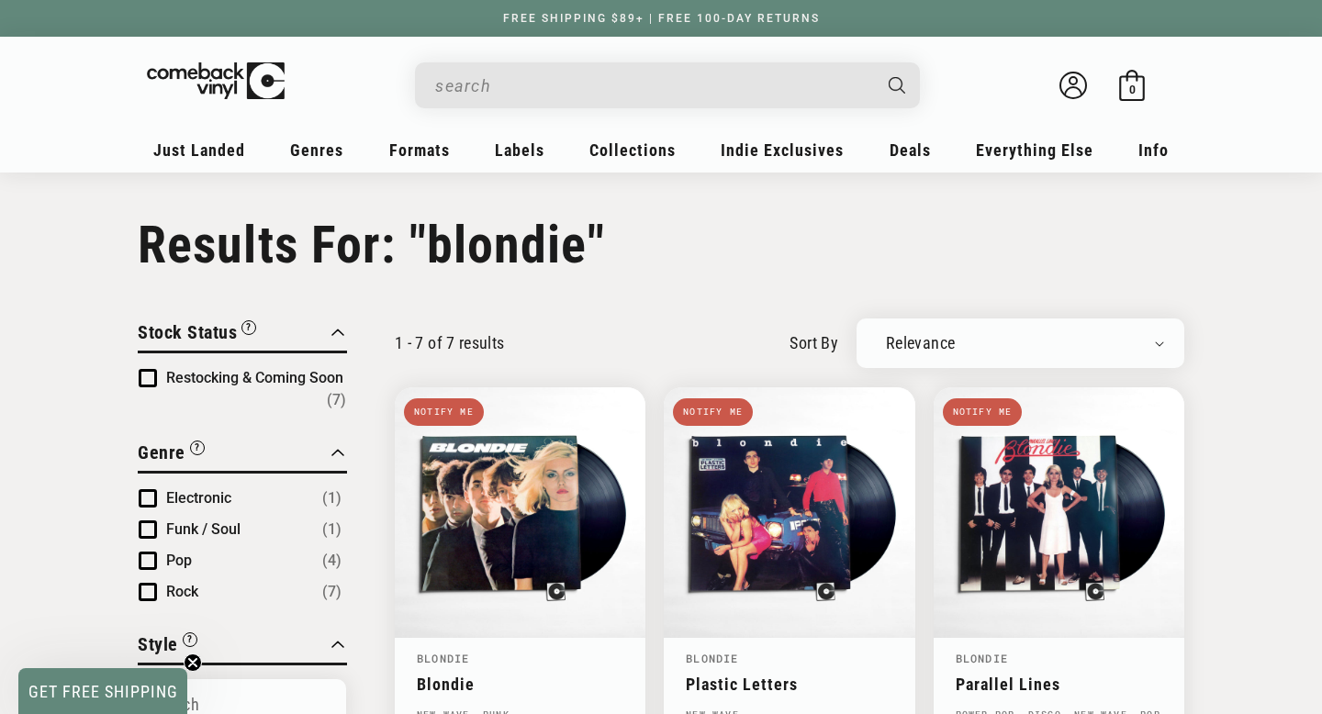
type input "blondie"
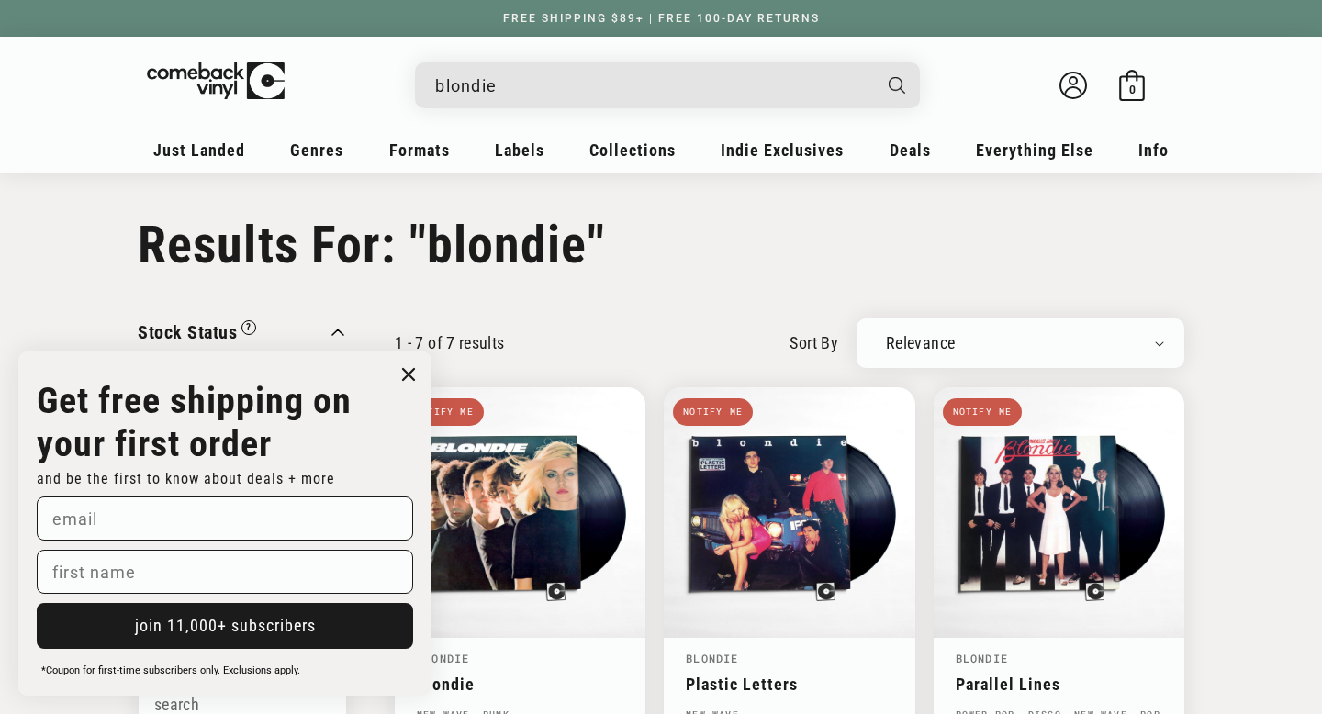
click at [412, 369] on icon "Close dialog" at bounding box center [408, 374] width 11 height 11
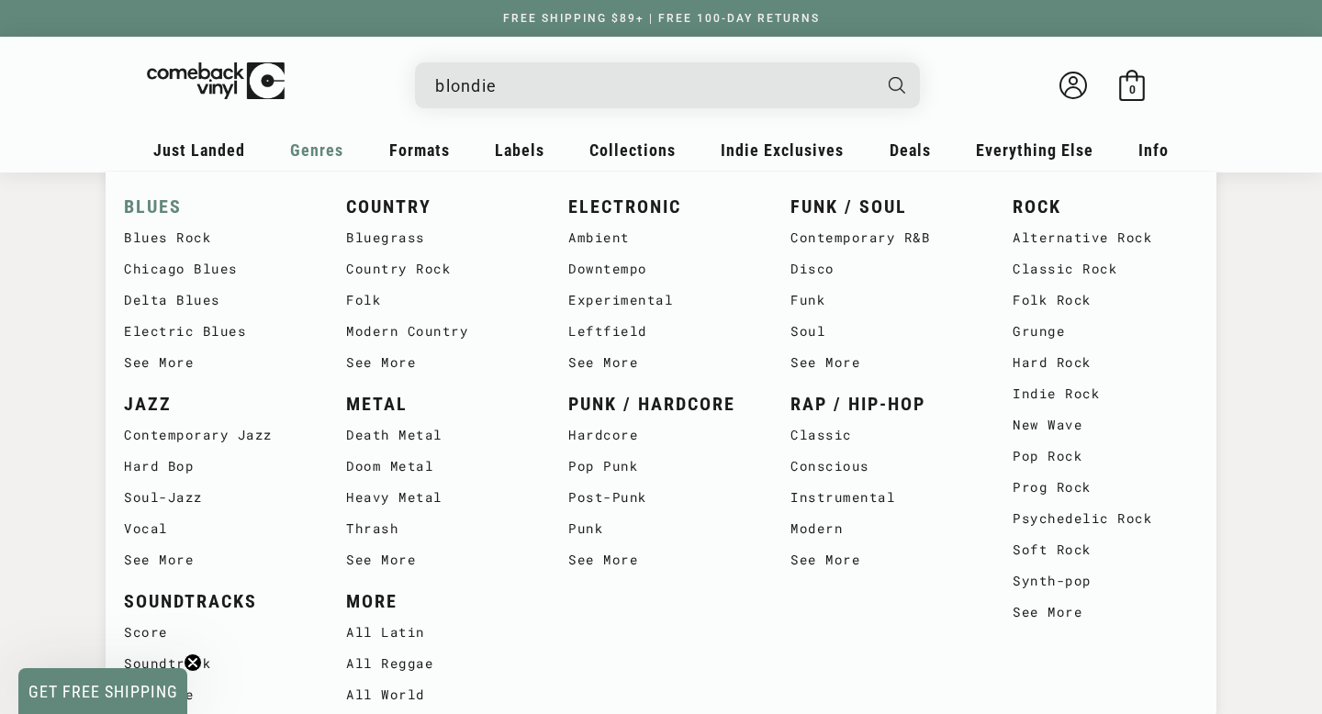
click at [166, 208] on link "BLUES" at bounding box center [216, 207] width 185 height 30
click at [152, 410] on link "JAZZ" at bounding box center [216, 404] width 185 height 30
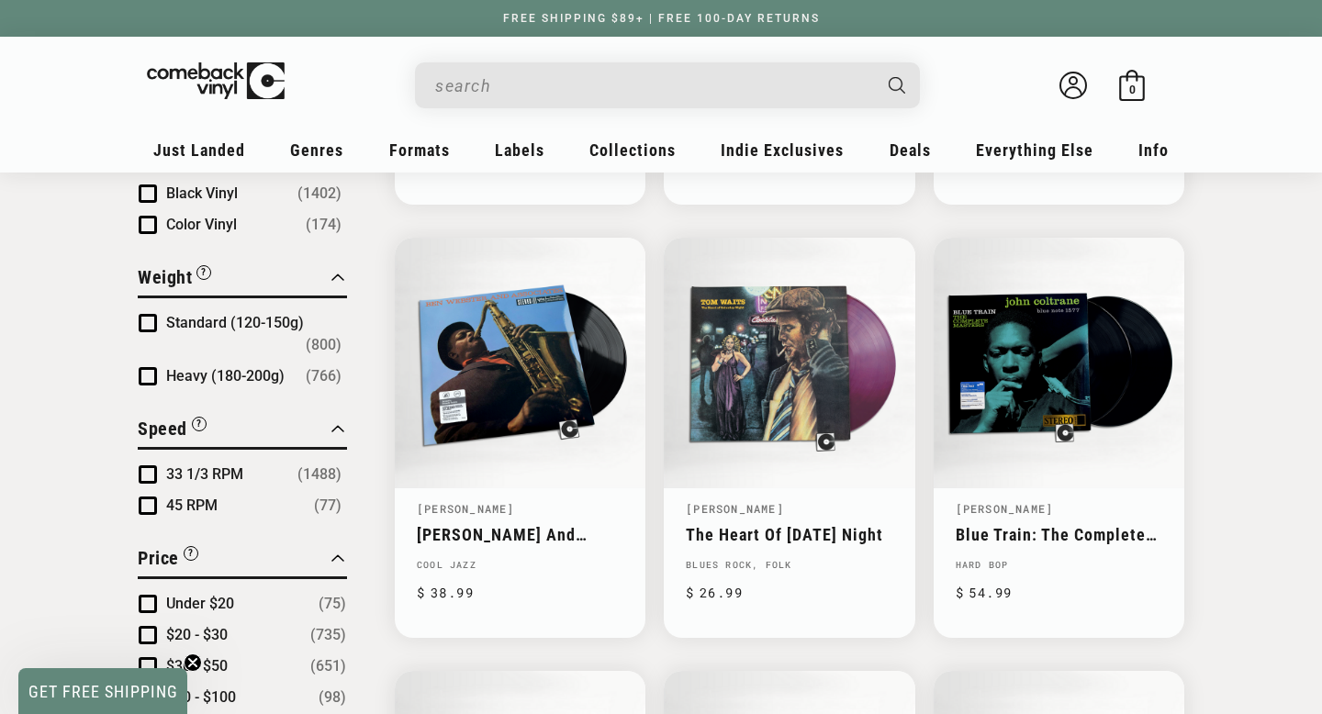
scroll to position [1479, 0]
